Goal: Information Seeking & Learning: Find specific fact

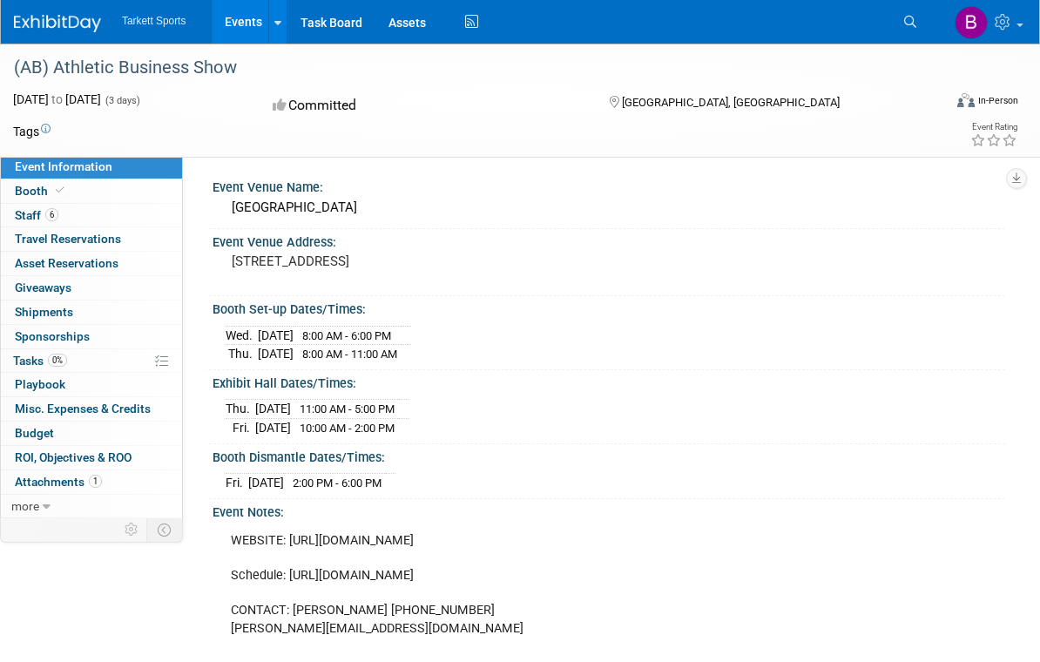
click at [977, 21] on img at bounding box center [971, 22] width 33 height 33
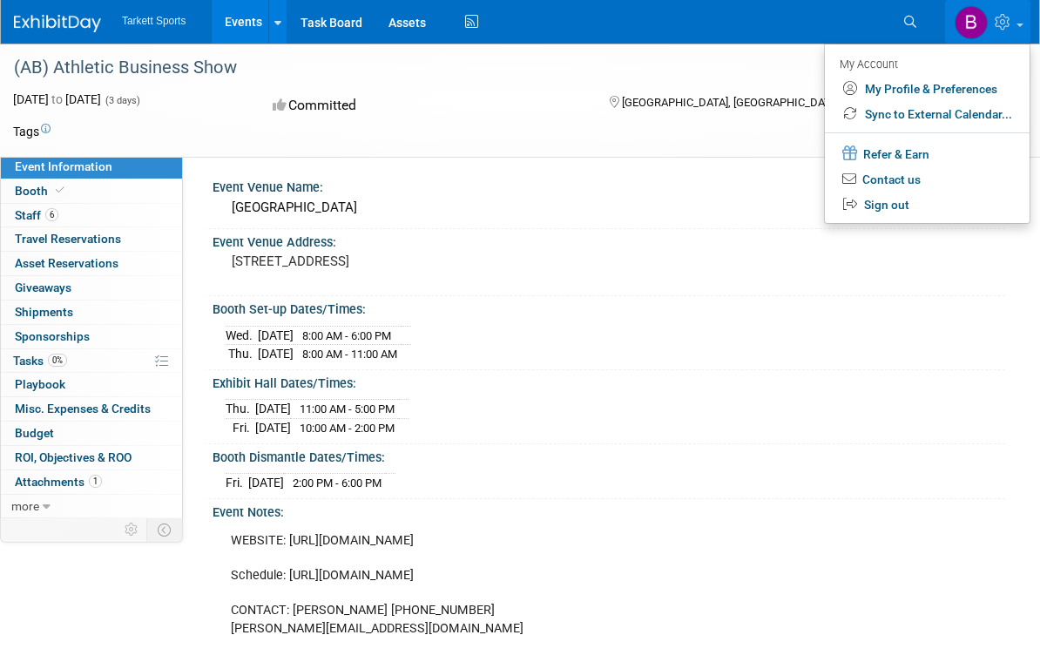
click at [965, 84] on link "My Profile & Preferences" at bounding box center [927, 89] width 205 height 25
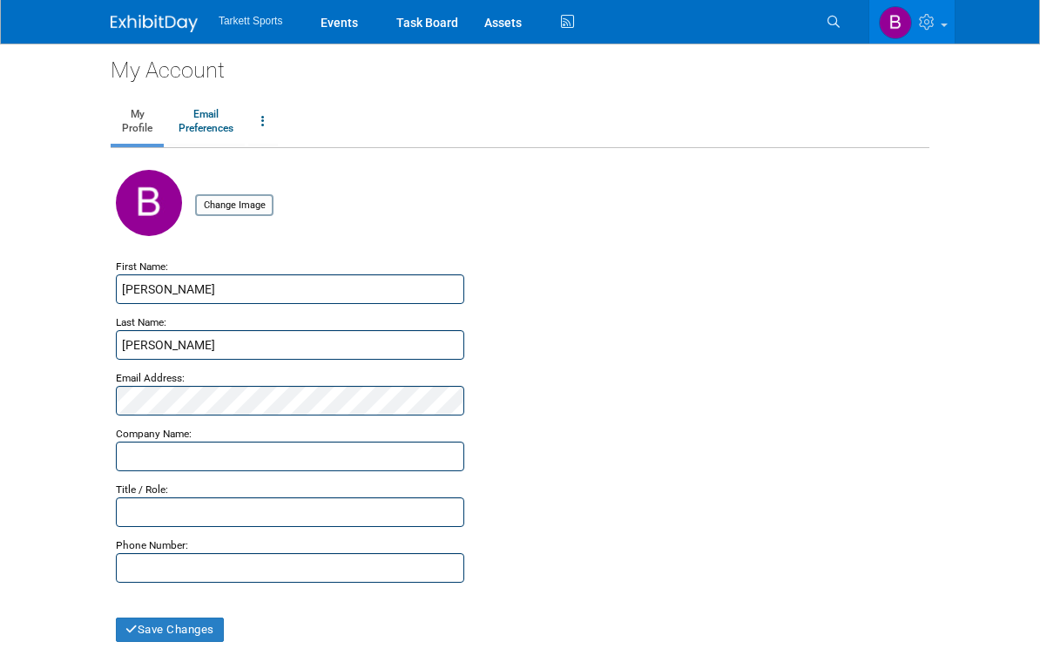
click at [947, 22] on link at bounding box center [912, 22] width 85 height 44
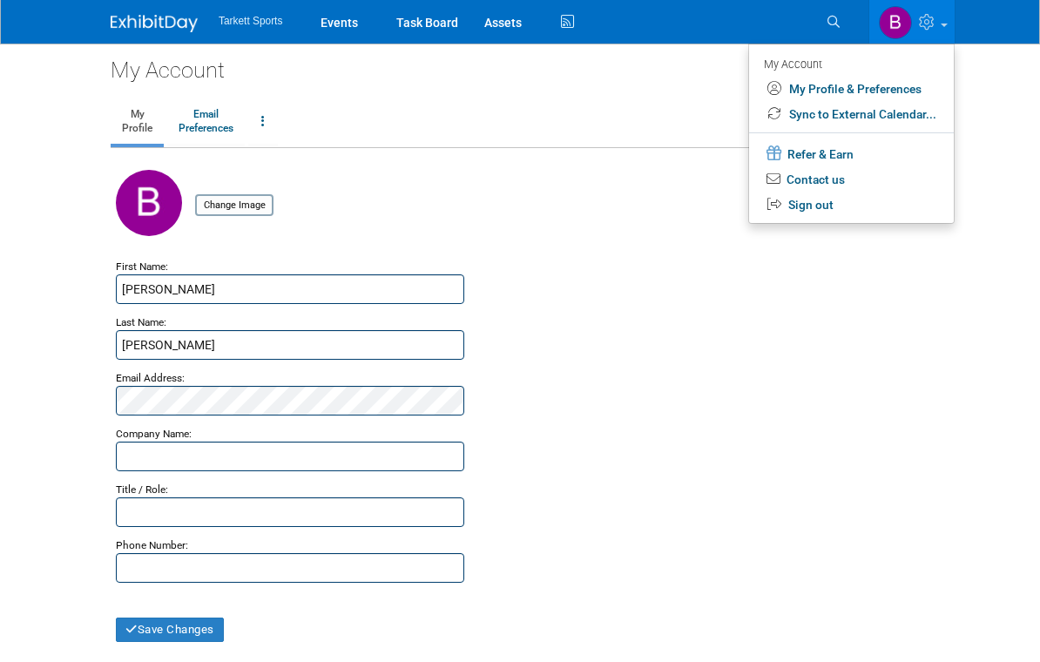
click at [736, 105] on ul "My Profile Email Preferences Change Account Password Close my Account" at bounding box center [520, 123] width 819 height 50
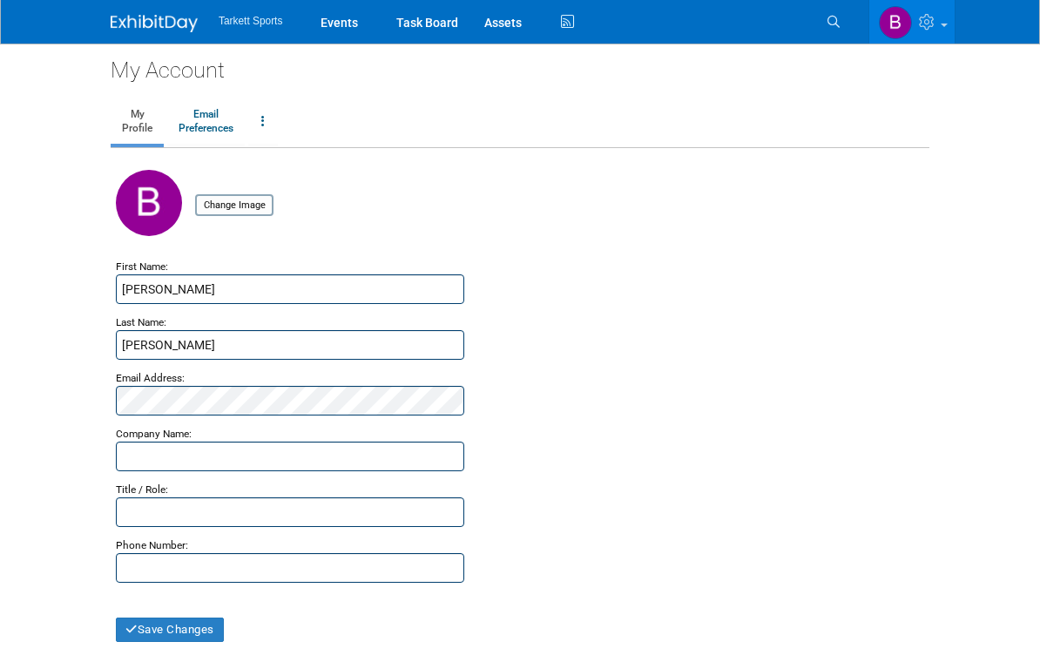
click at [856, 14] on ul "Search" at bounding box center [842, 20] width 51 height 40
click at [842, 18] on link "Search" at bounding box center [836, 22] width 38 height 28
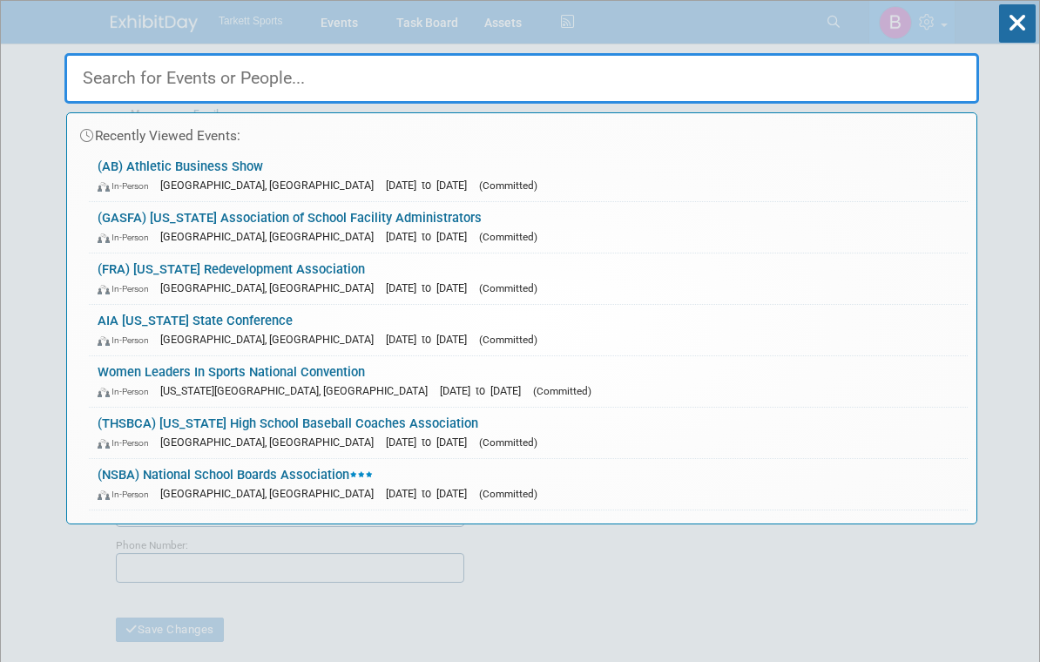
click at [833, 24] on div "Recently Viewed Events: (AB) Athletic Business Show In-Person" at bounding box center [521, 263] width 915 height 524
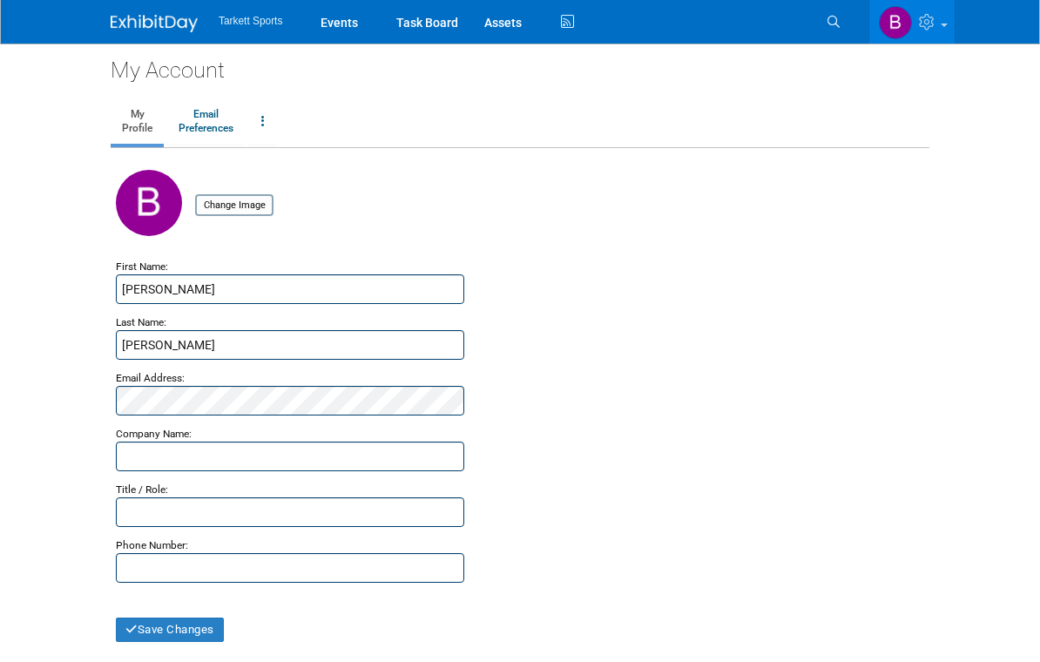
click at [849, 17] on link "Search" at bounding box center [836, 22] width 38 height 28
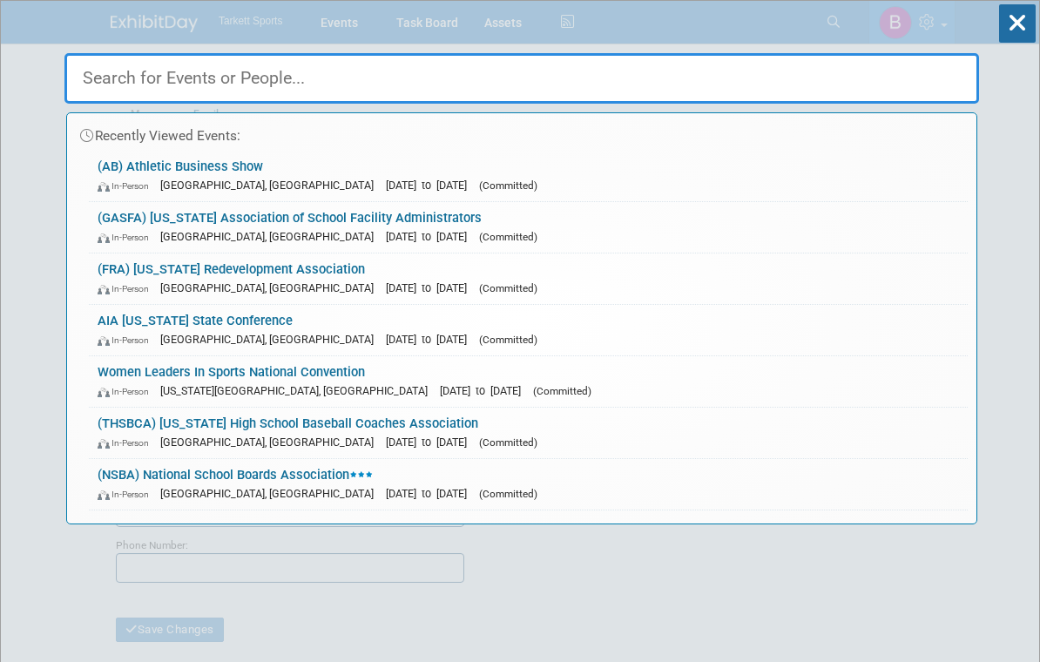
click at [134, 77] on input "text" at bounding box center [521, 78] width 915 height 51
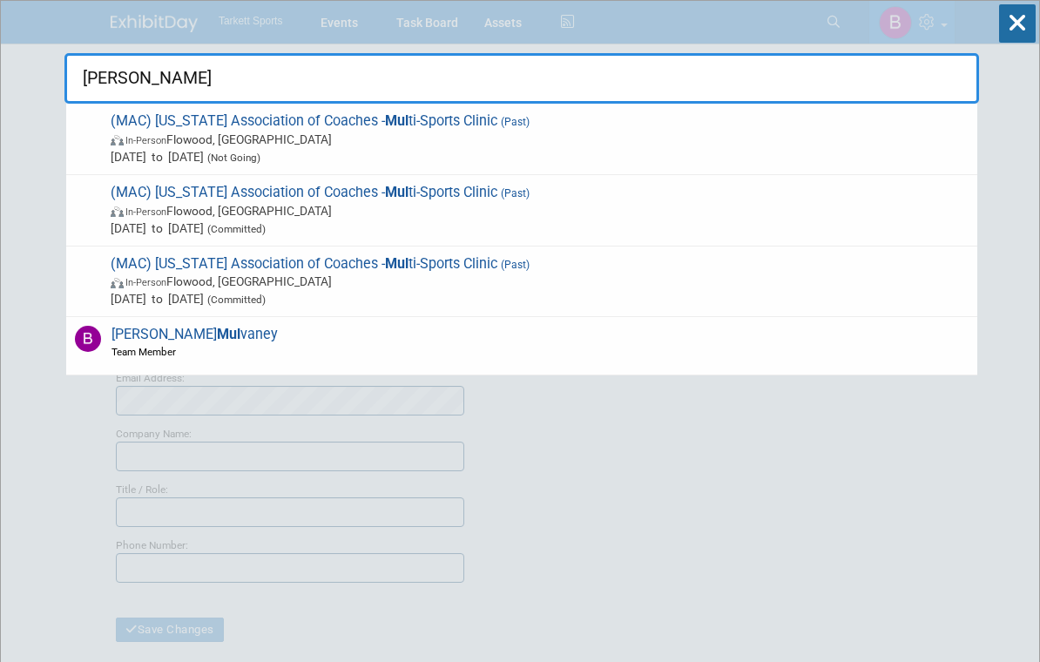
type input "Mulvaney"
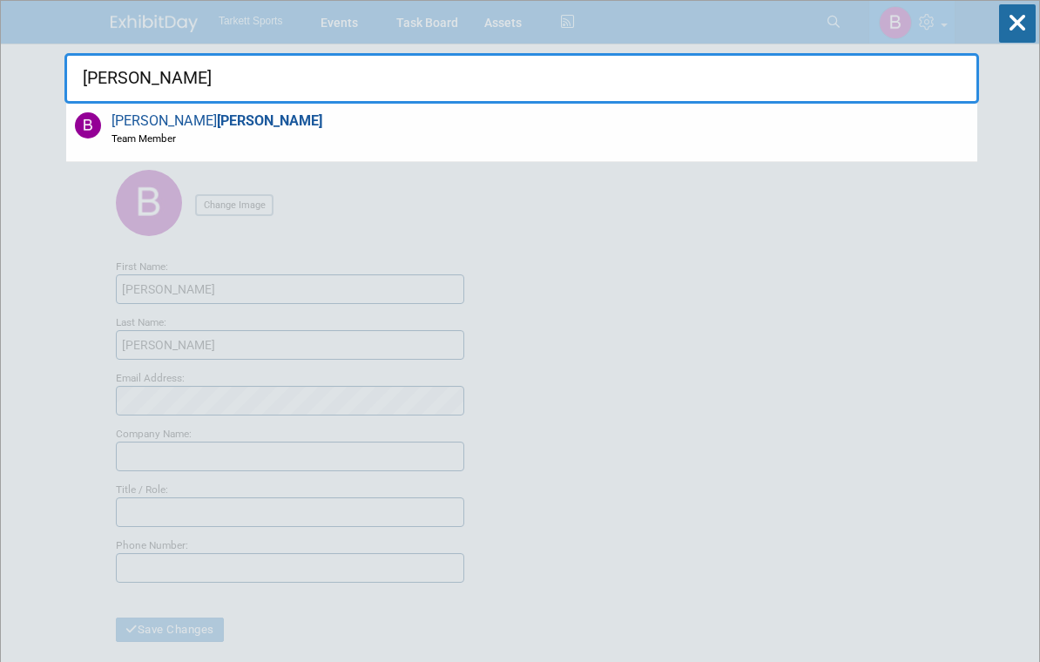
click at [779, 132] on div "Bernie Mulvaney Team Member" at bounding box center [521, 133] width 911 height 58
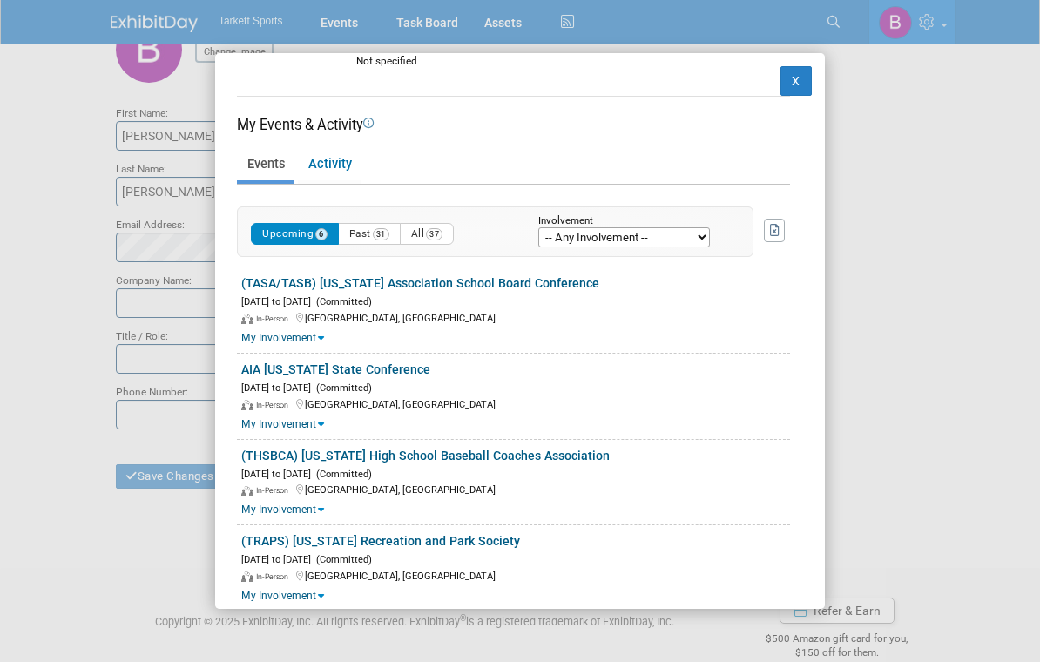
scroll to position [209, 0]
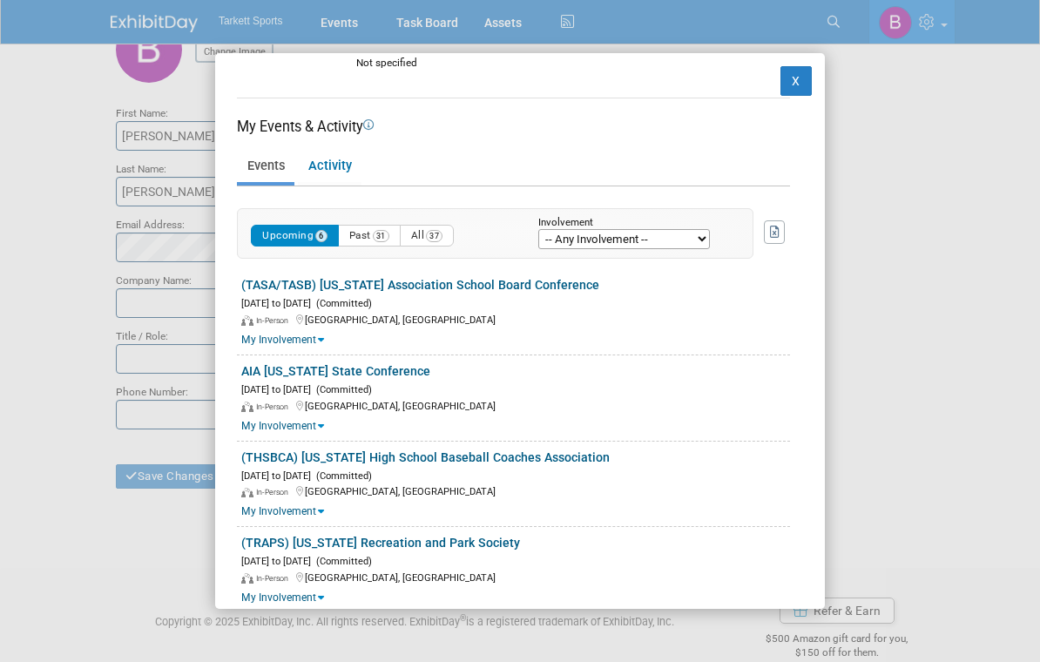
click at [387, 230] on span "31" at bounding box center [381, 236] width 17 height 12
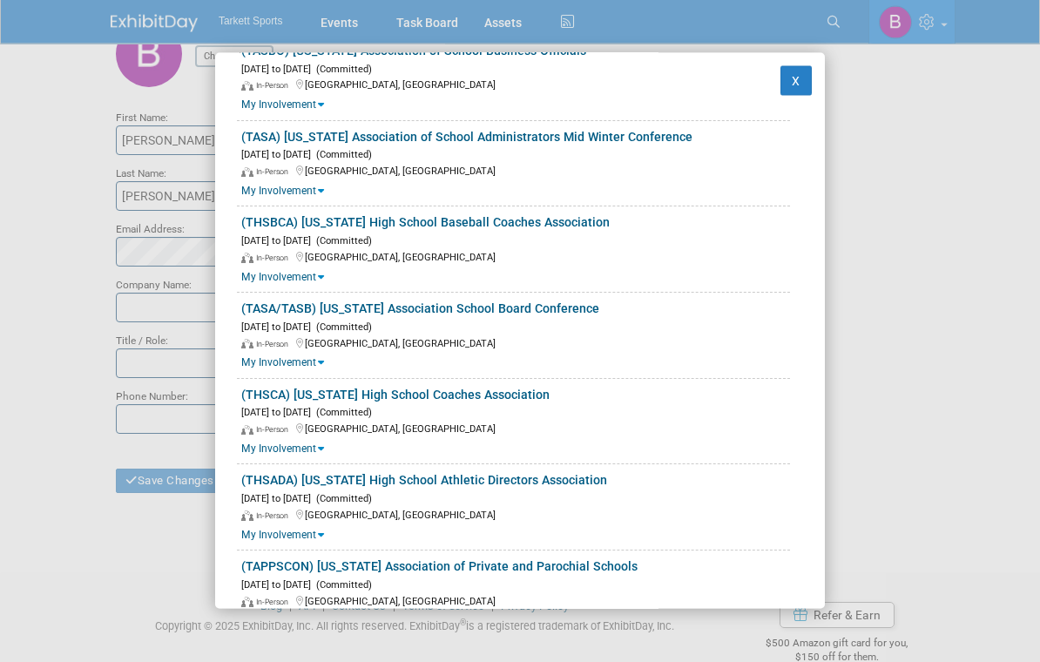
scroll to position [2336, 0]
click at [808, 66] on button "X" at bounding box center [796, 81] width 31 height 30
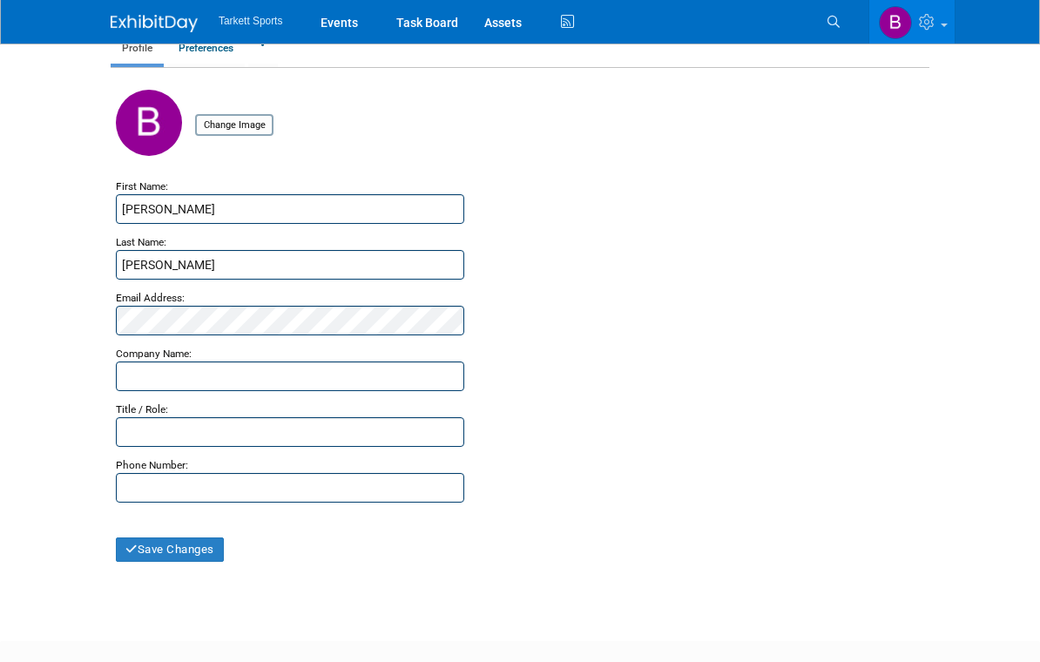
scroll to position [0, 0]
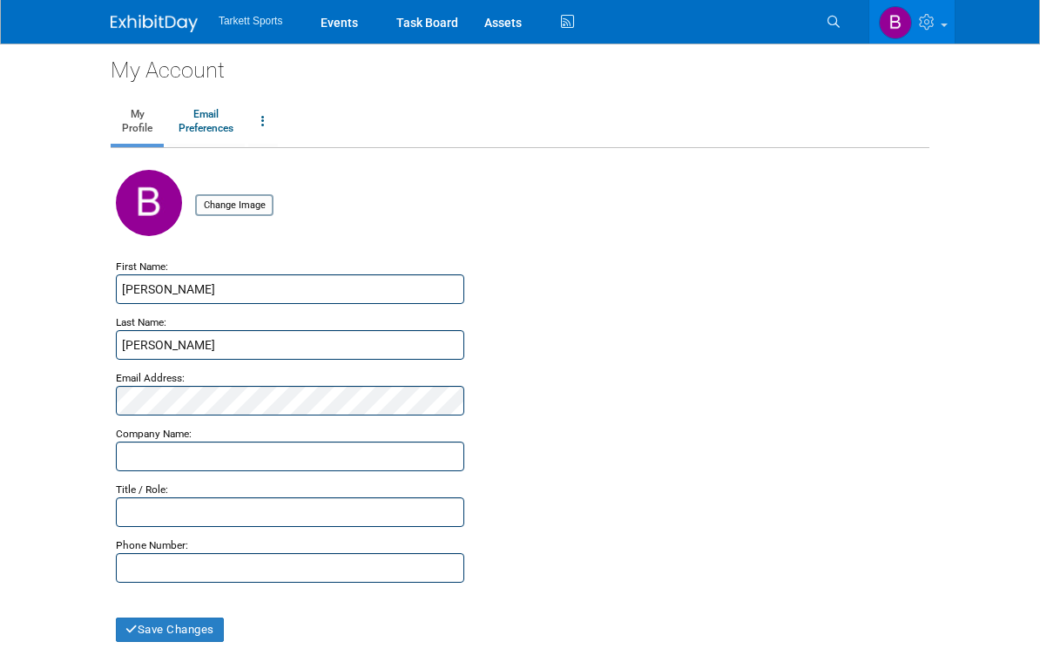
click at [344, 23] on link "Events" at bounding box center [340, 22] width 64 height 44
